Goal: Find specific page/section: Find specific page/section

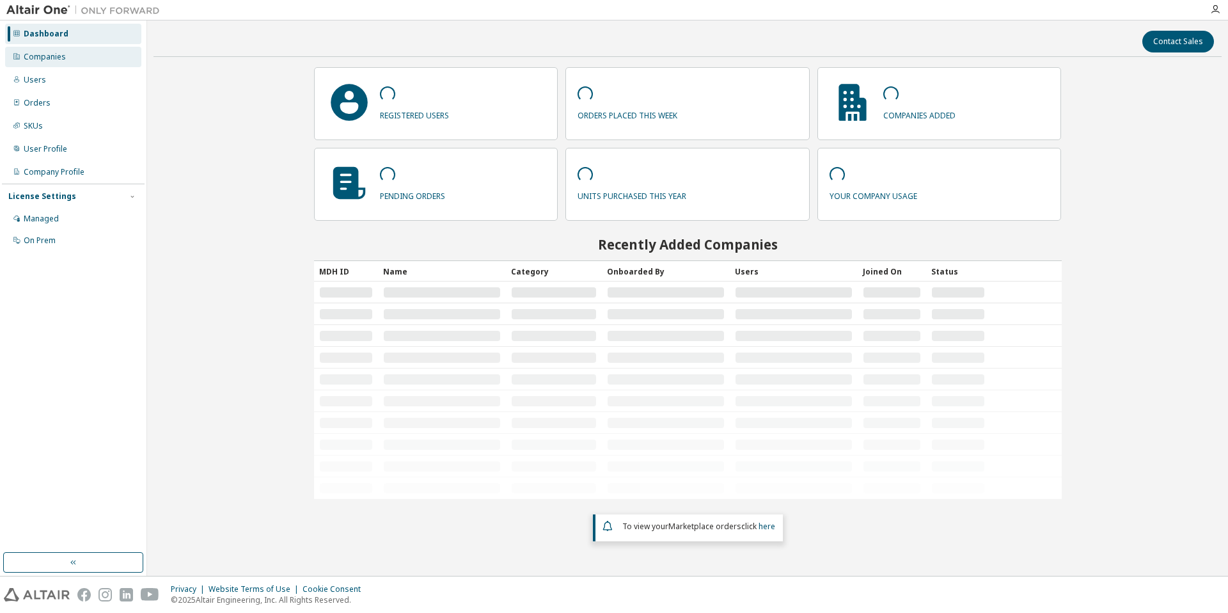
click at [53, 63] on div "Companies" at bounding box center [73, 57] width 136 height 20
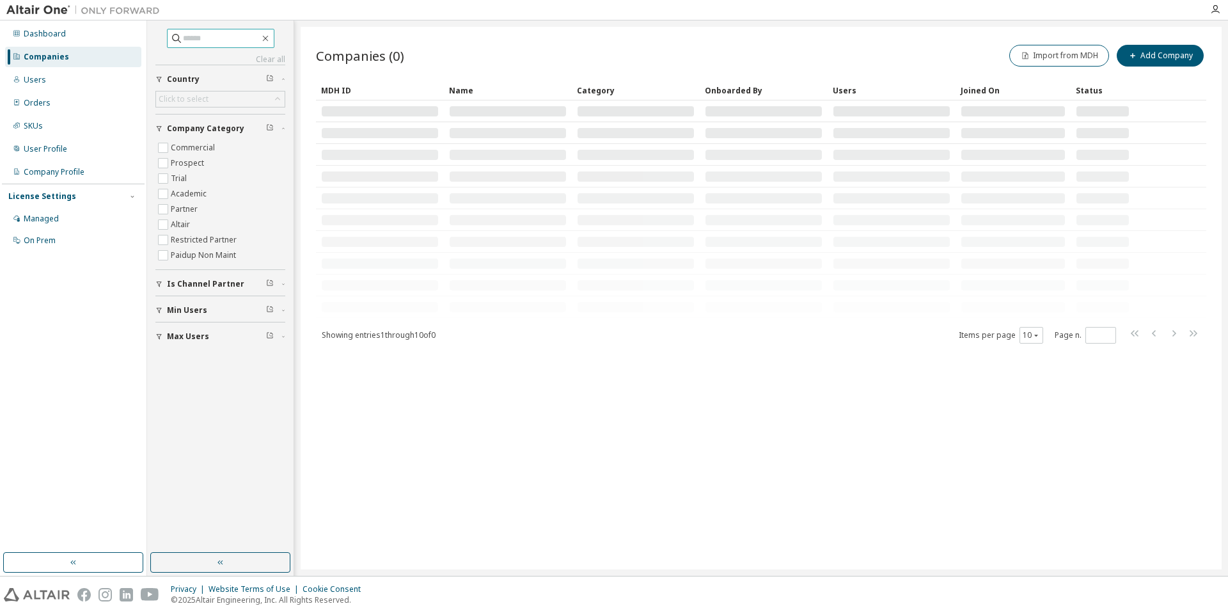
click at [207, 40] on input "text" at bounding box center [221, 38] width 77 height 13
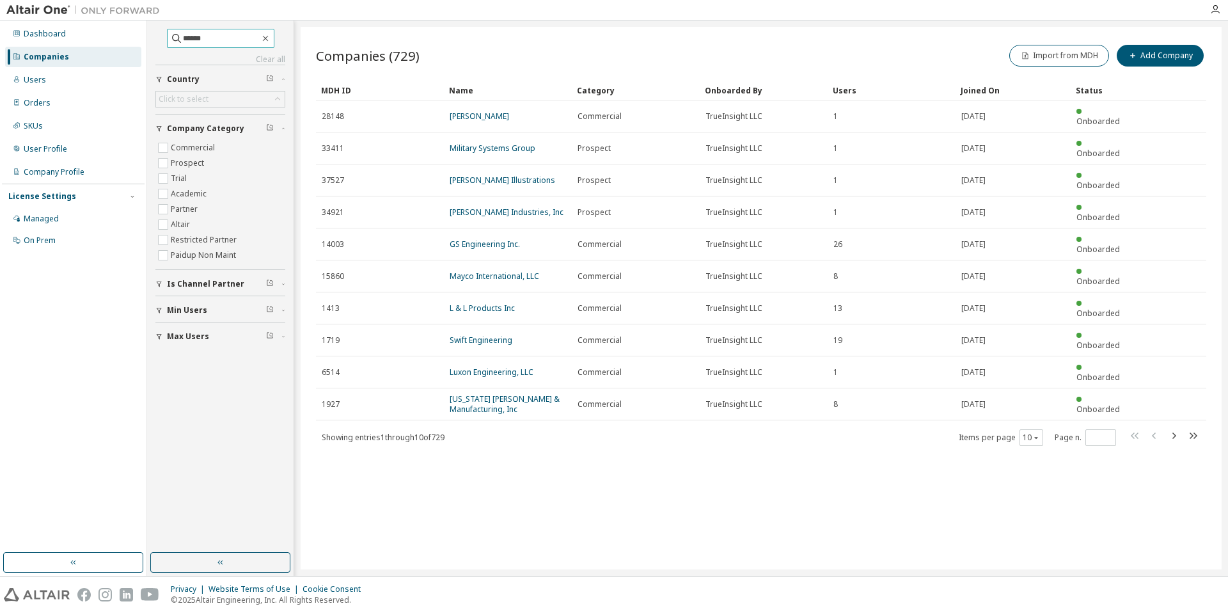
type input "******"
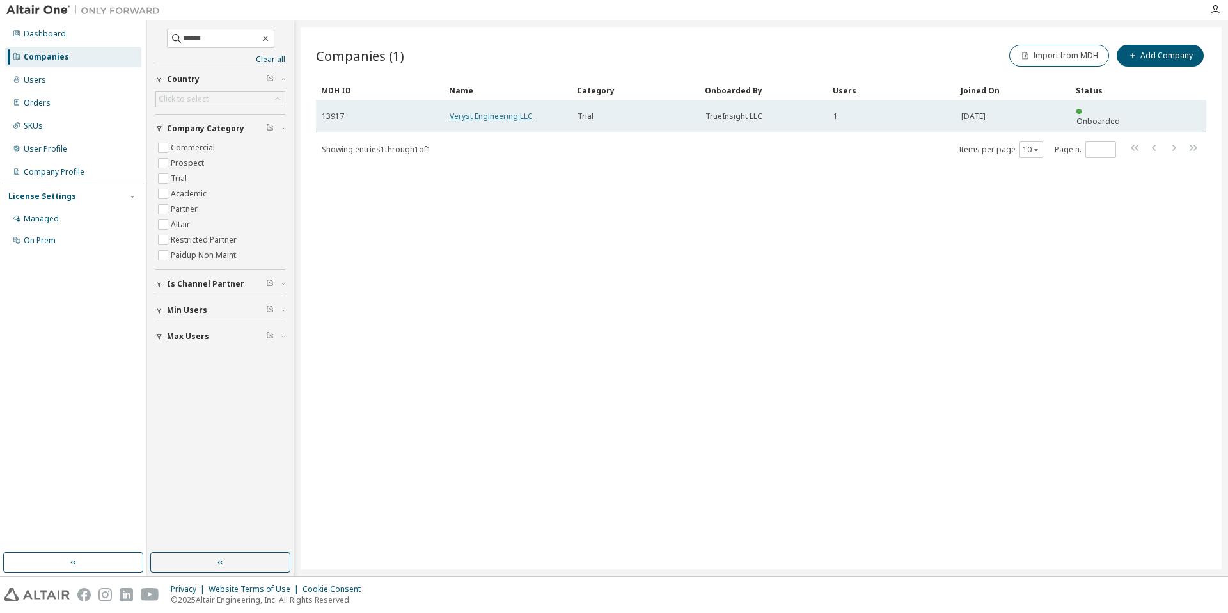
click at [493, 105] on td "Veryst Engineering LLC" at bounding box center [508, 116] width 128 height 32
click at [499, 116] on td "Veryst Engineering LLC" at bounding box center [508, 116] width 128 height 32
click at [483, 114] on link "Veryst Engineering LLC" at bounding box center [491, 116] width 83 height 11
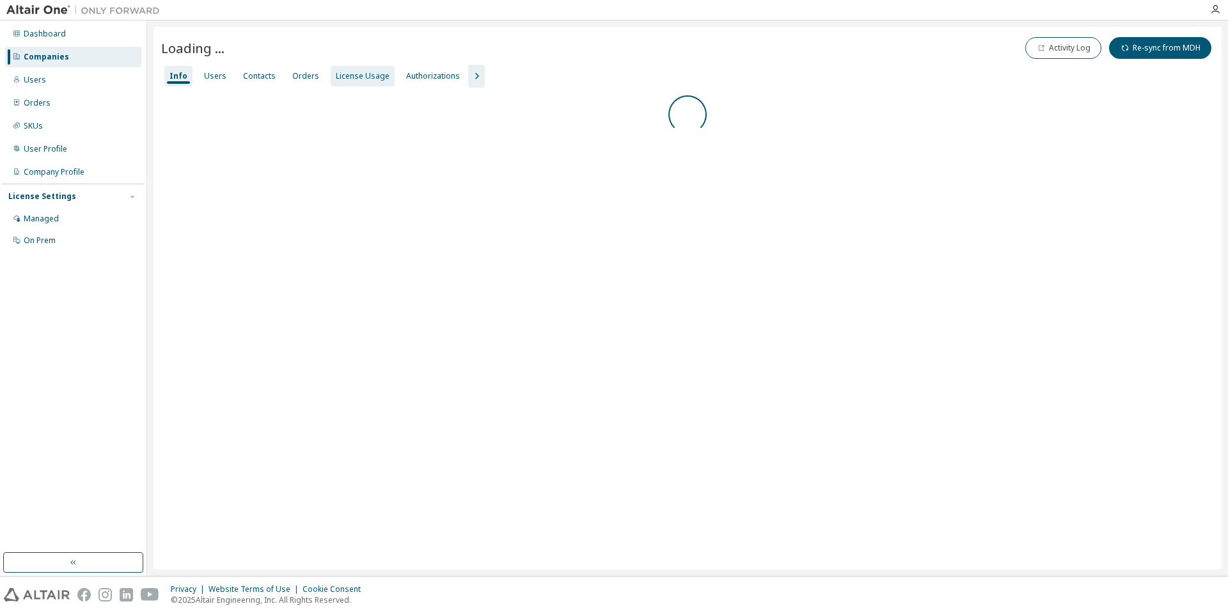
click at [349, 75] on div "License Usage" at bounding box center [363, 76] width 54 height 10
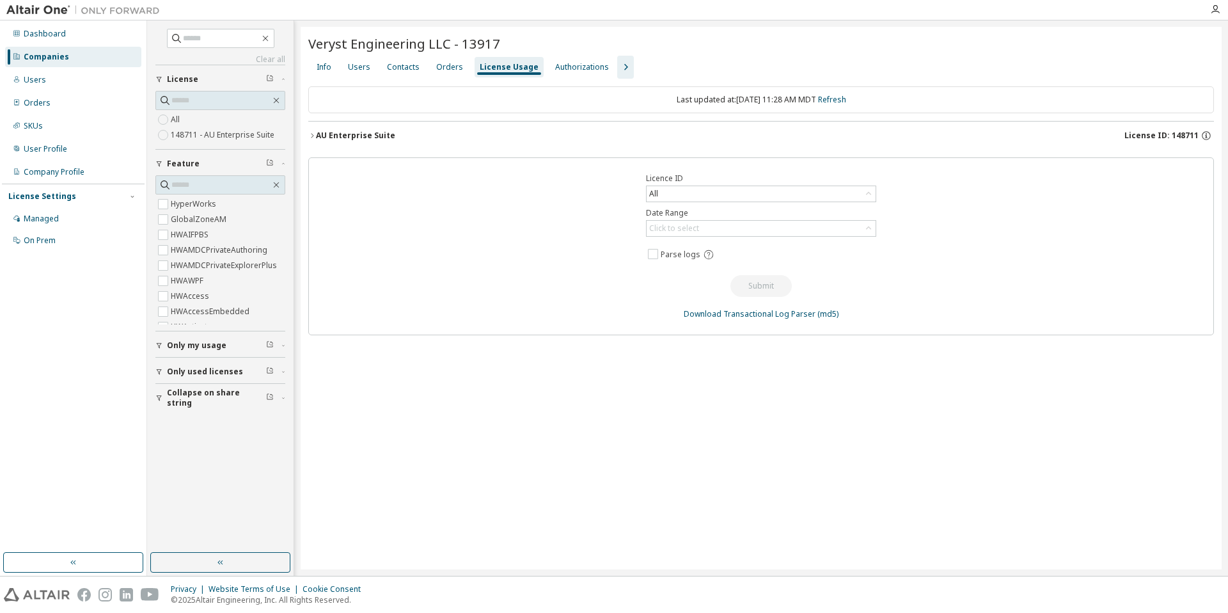
click at [670, 134] on div "AU Enterprise Suite License ID: 148711" at bounding box center [765, 136] width 898 height 12
